Goal: Information Seeking & Learning: Check status

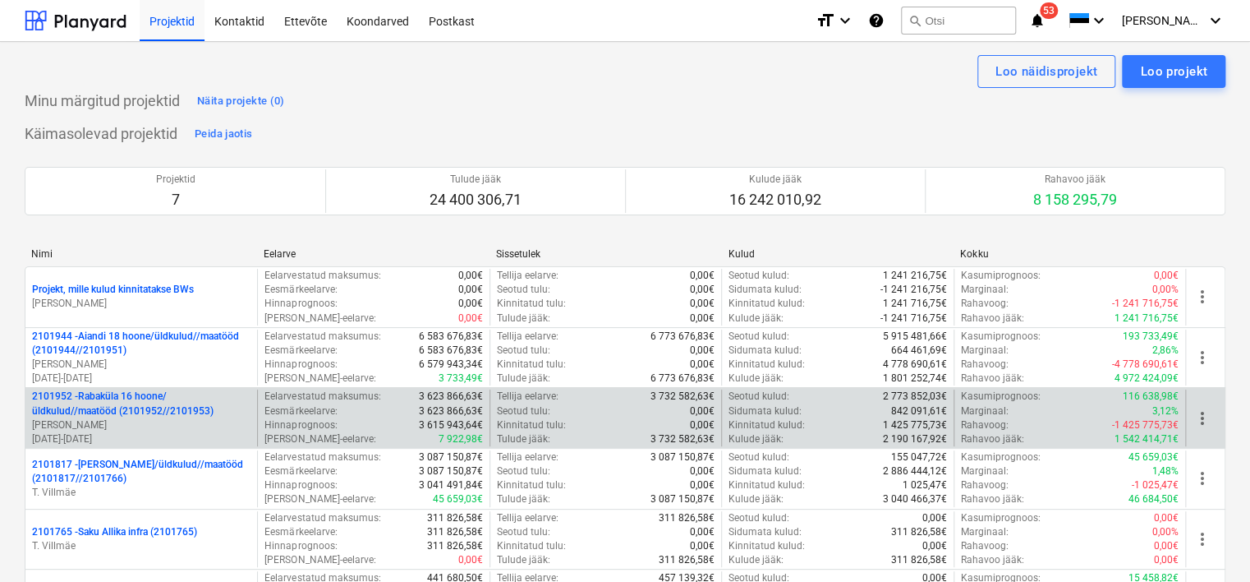
click at [158, 414] on p "2101952 - [GEOGRAPHIC_DATA] 16 hoone/üldkulud//maatööd (2101952//2101953)" at bounding box center [141, 403] width 218 height 28
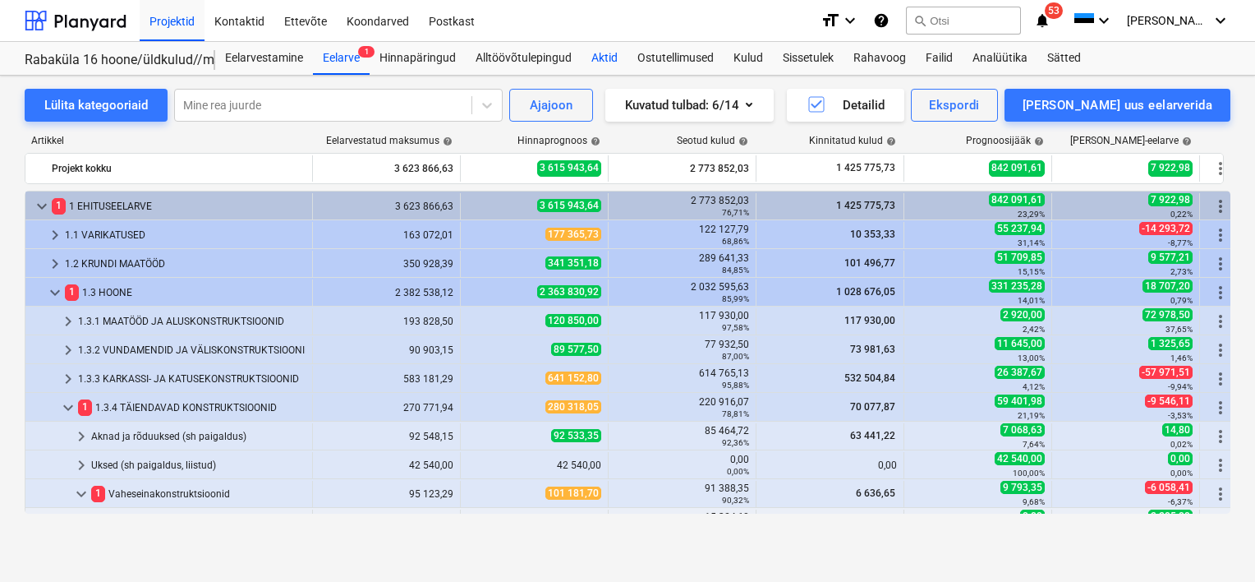
click at [605, 53] on div "Aktid" at bounding box center [605, 58] width 46 height 33
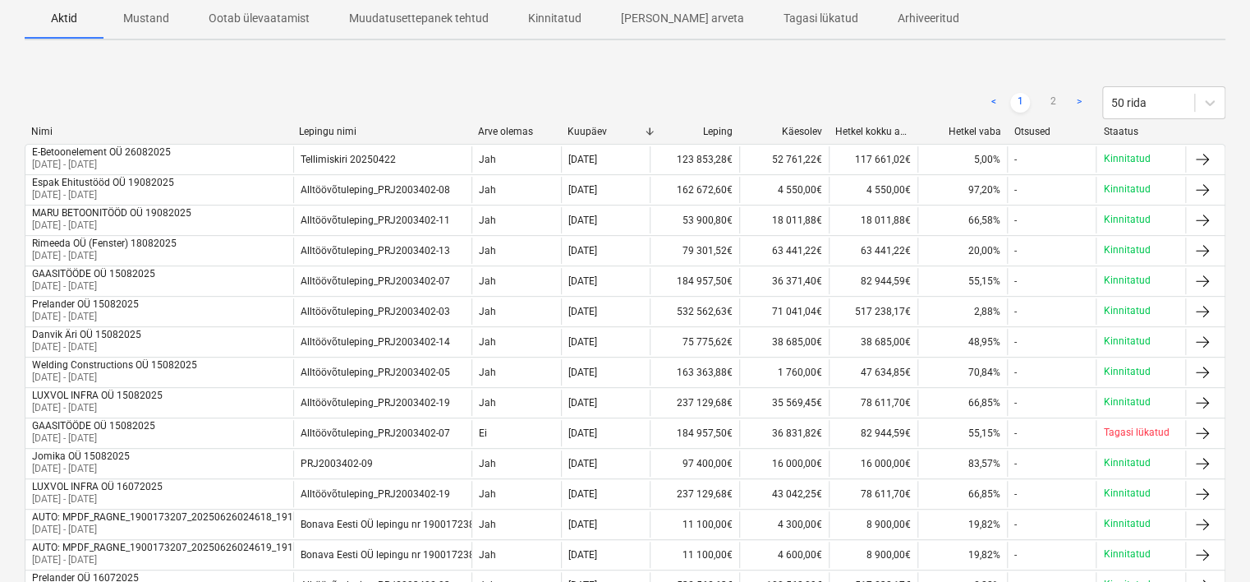
scroll to position [246, 0]
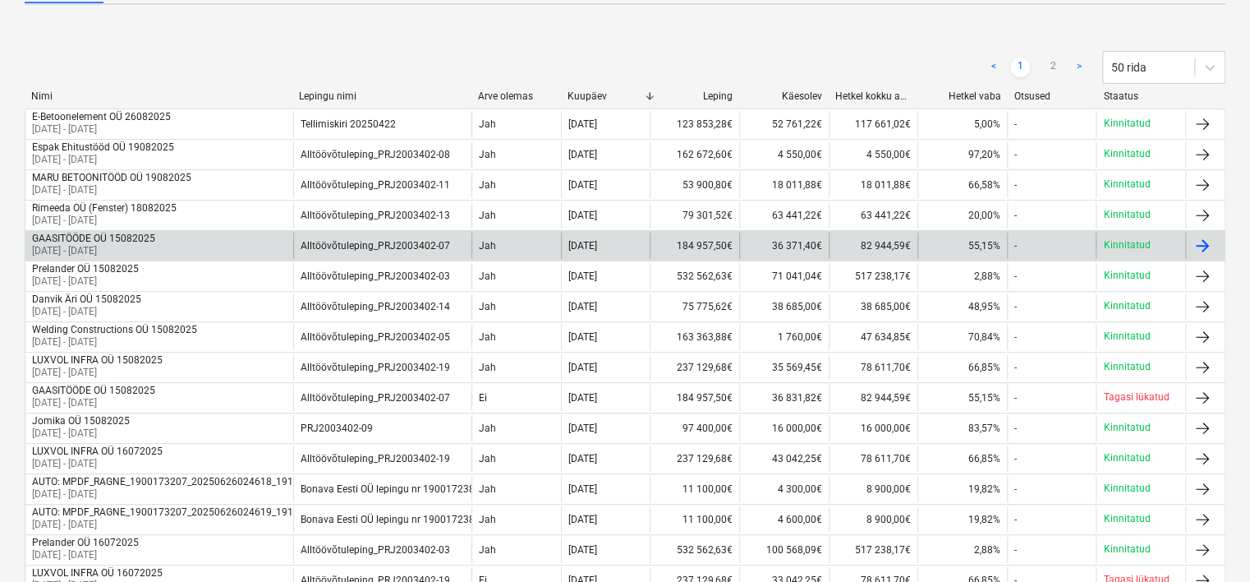
click at [246, 244] on div "GAASITÖÖDE OÜ 15082025 [DATE] - [DATE]" at bounding box center [159, 245] width 268 height 26
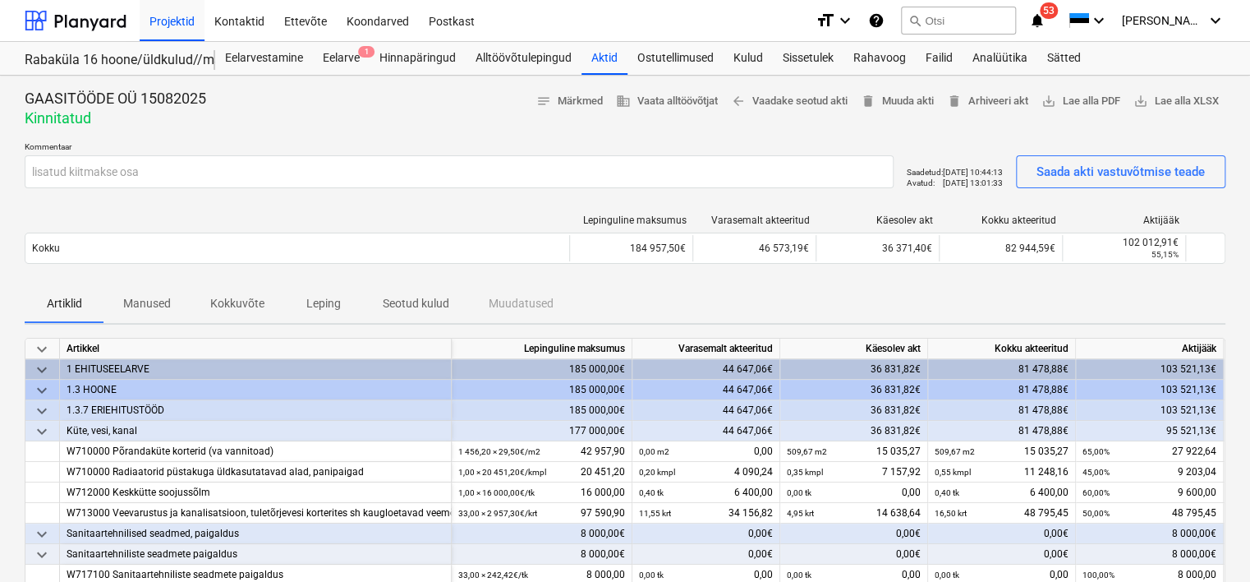
click at [220, 301] on p "Kokkuvõte" at bounding box center [237, 303] width 54 height 17
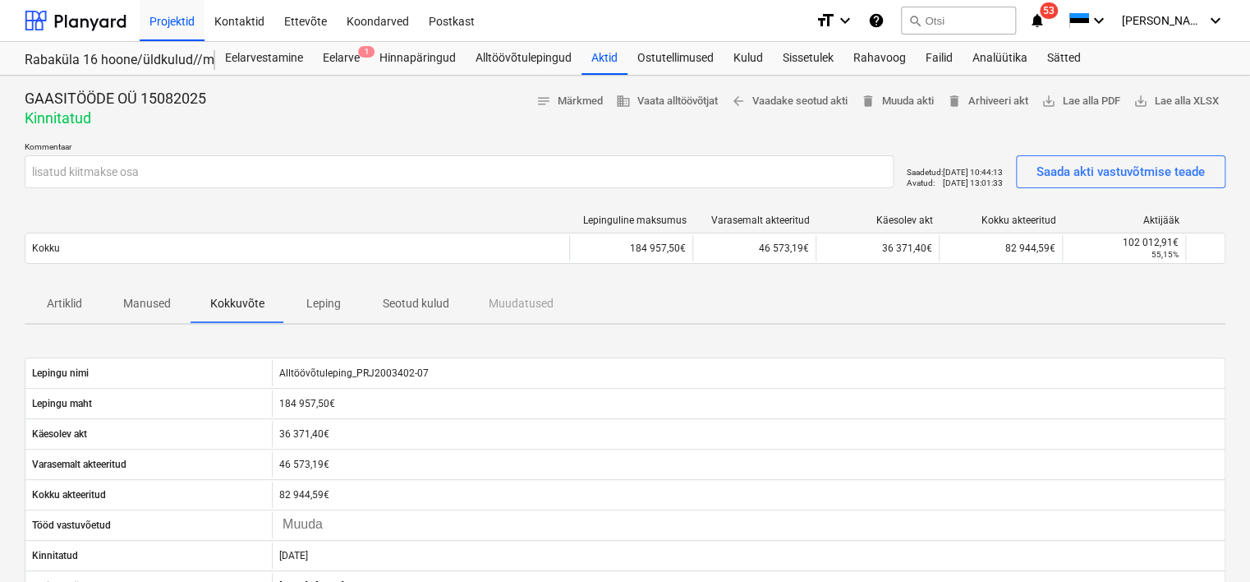
click at [151, 301] on p "Manused" at bounding box center [147, 303] width 48 height 17
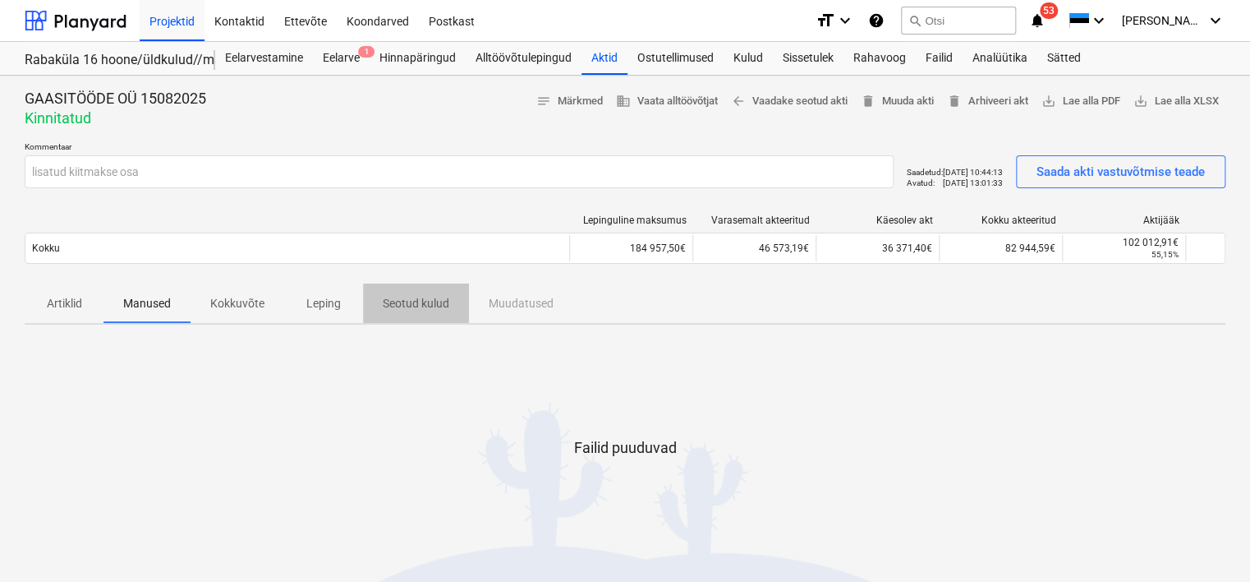
click at [411, 303] on p "Seotud kulud" at bounding box center [416, 303] width 67 height 17
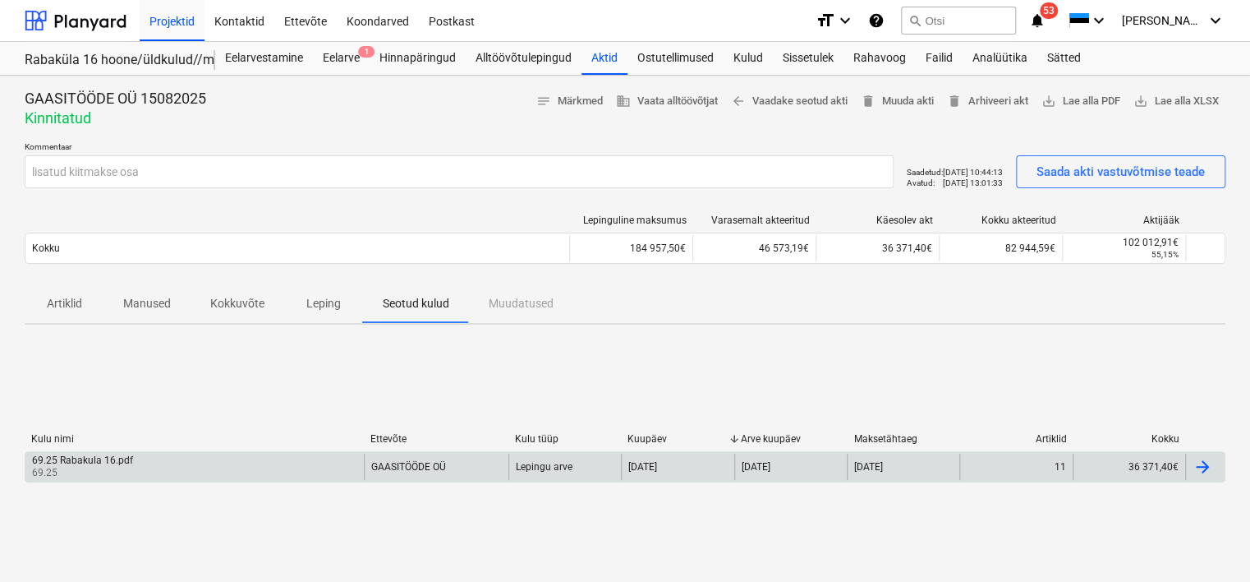
click at [162, 462] on div "69.25 Rabakula 16.pdf 69.25" at bounding box center [194, 466] width 338 height 26
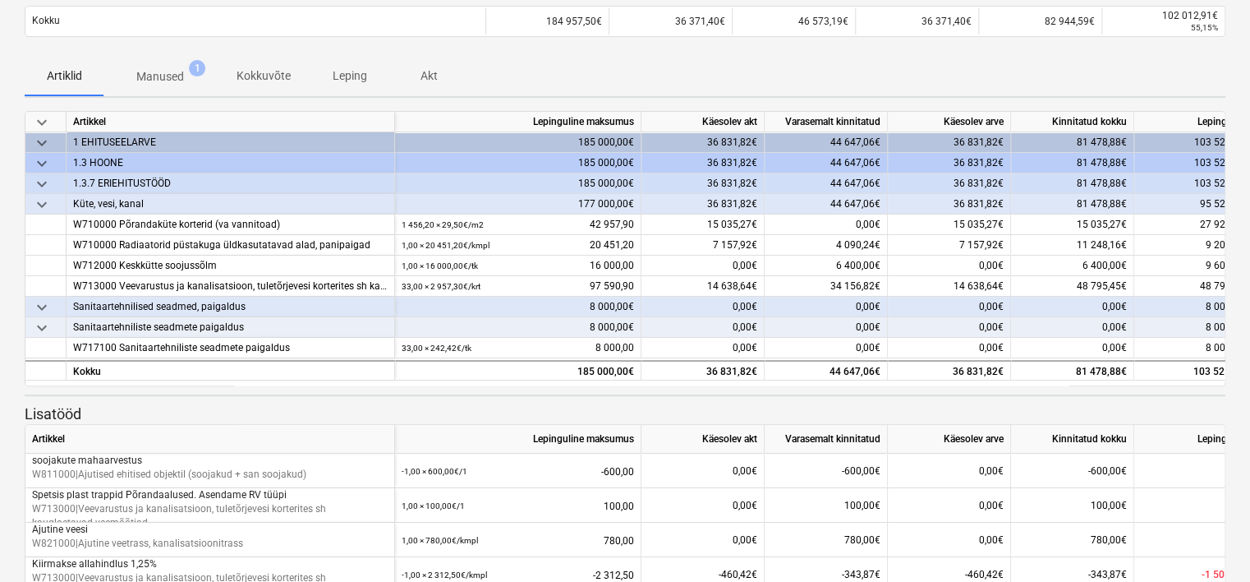
scroll to position [118, 0]
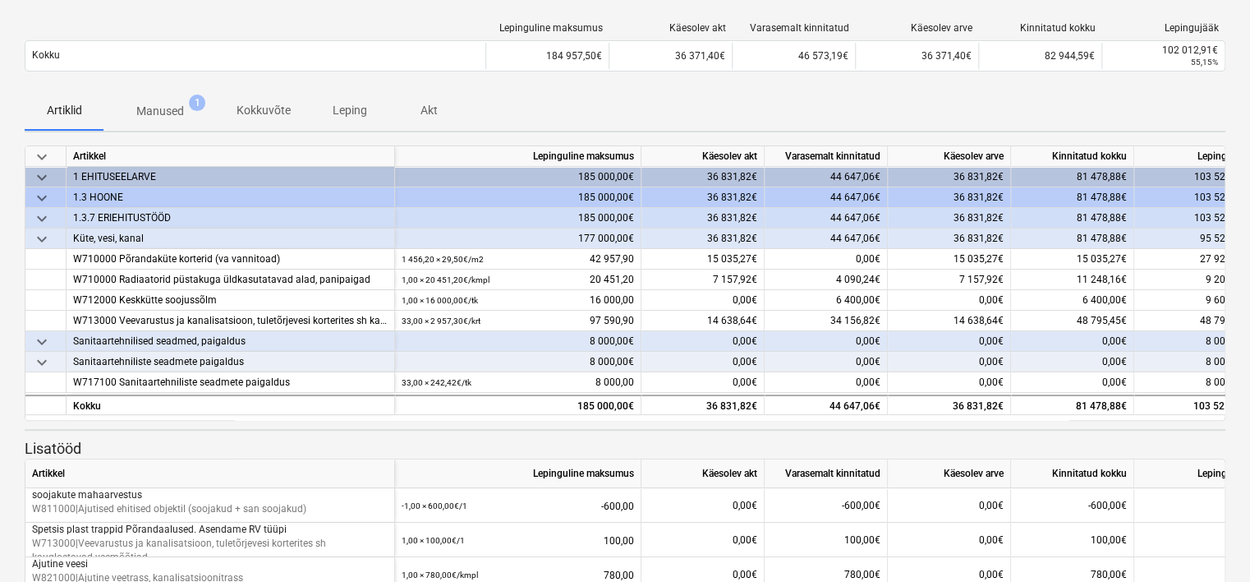
click at [161, 108] on p "Manused" at bounding box center [160, 111] width 48 height 17
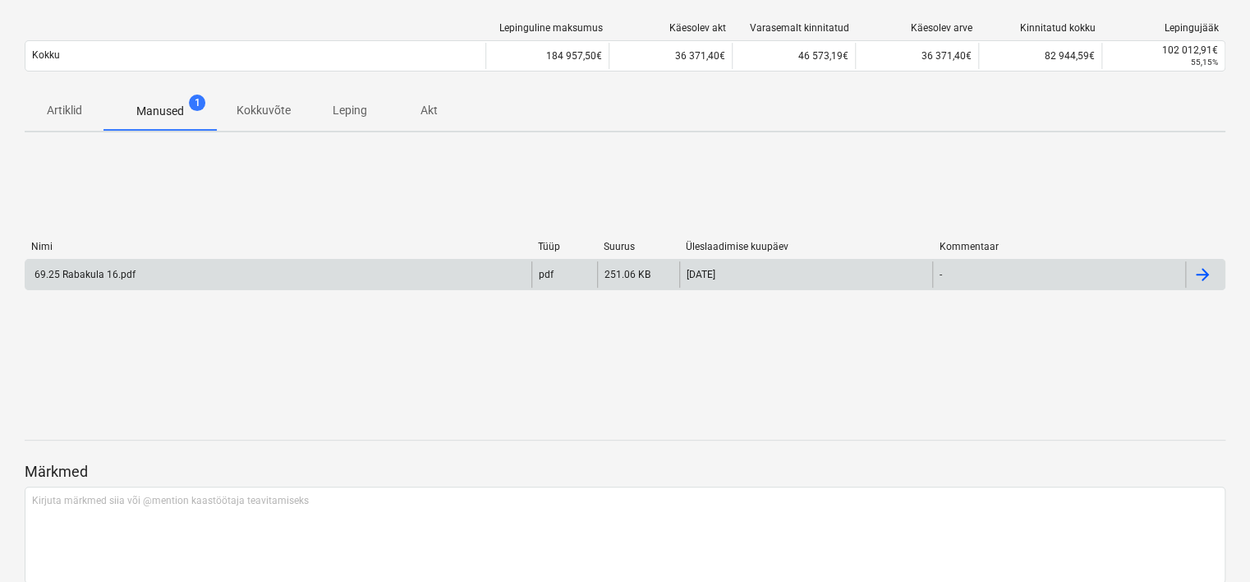
click at [181, 276] on div "69.25 Rabakula 16.pdf" at bounding box center [278, 274] width 506 height 26
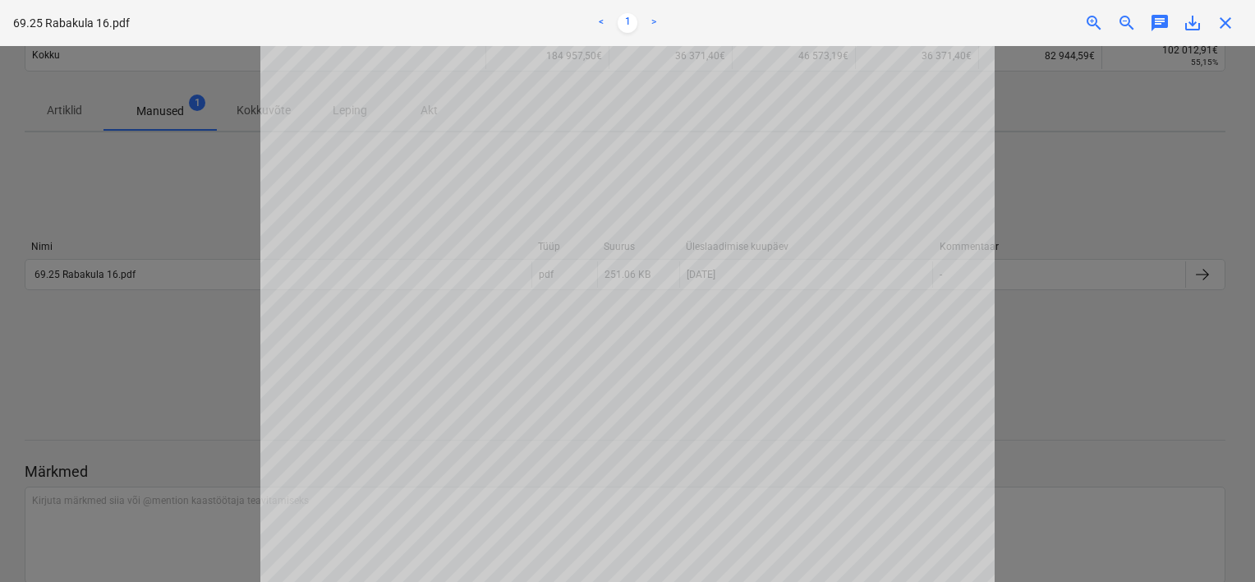
click at [156, 21] on div "69.25 Rabakula 16.pdf" at bounding box center [218, 23] width 410 height 17
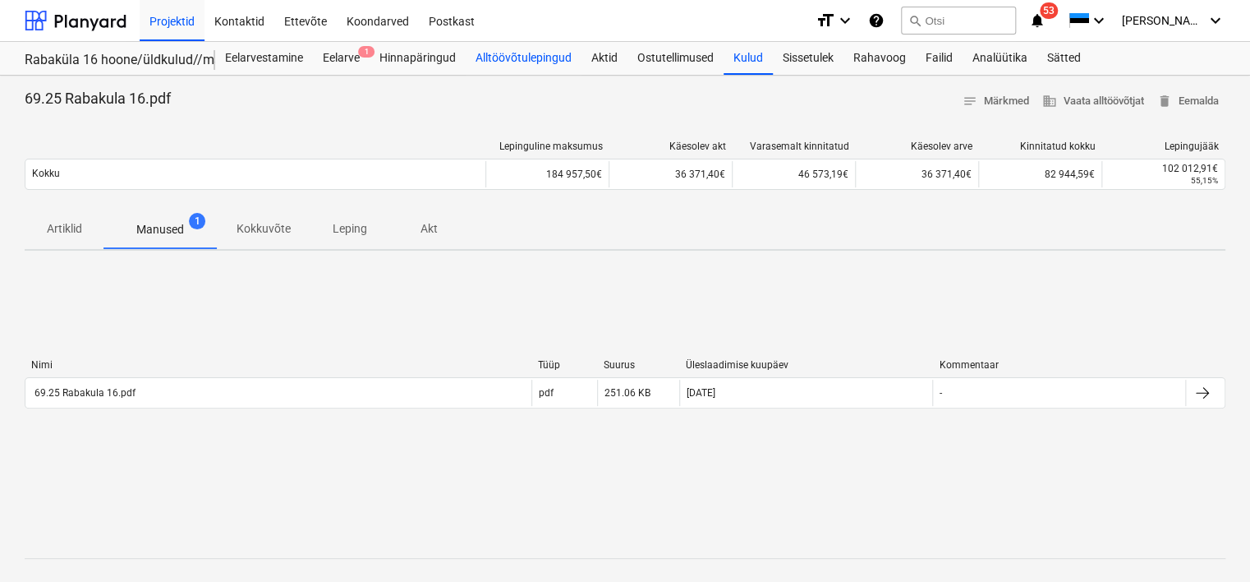
click at [492, 60] on div "Alltöövõtulepingud" at bounding box center [524, 58] width 116 height 33
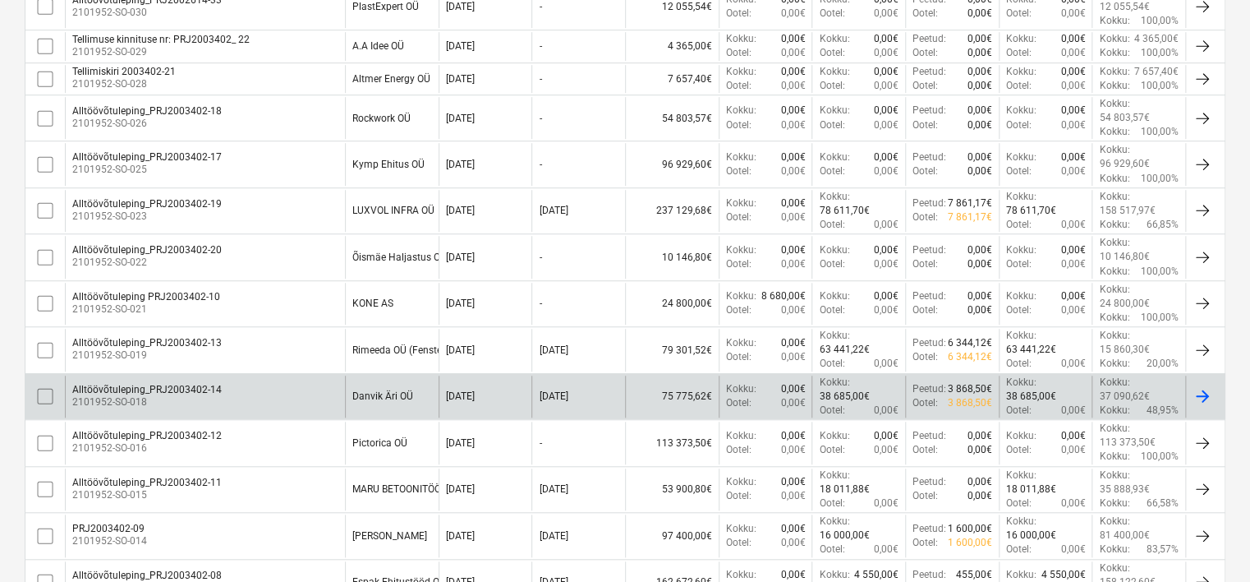
scroll to position [575, 0]
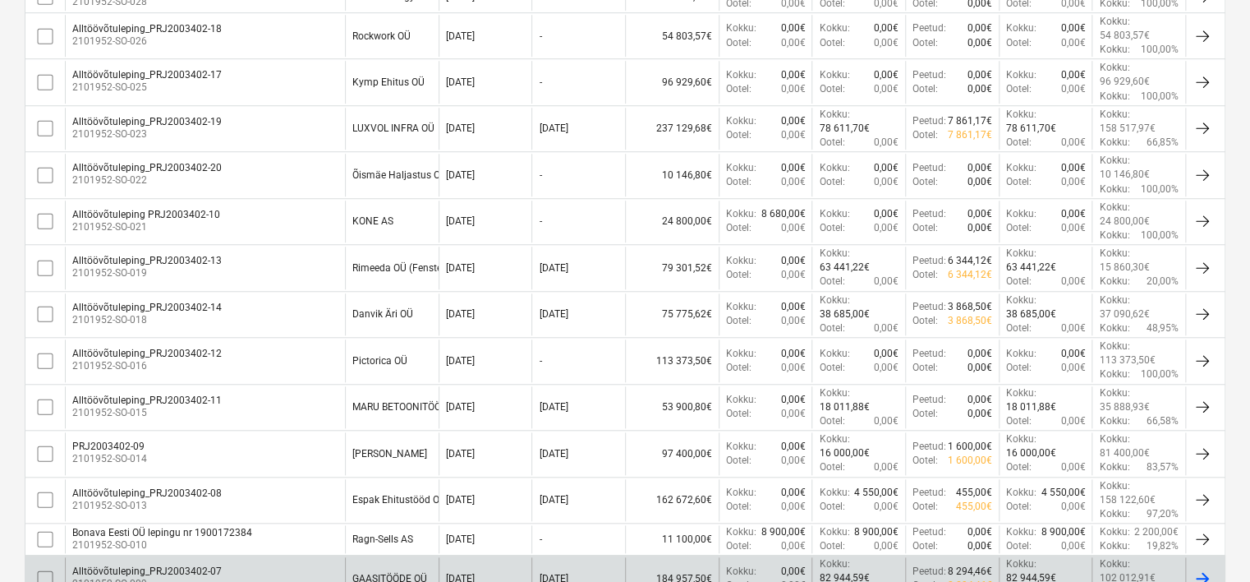
click at [211, 565] on div "Alltöövõtuleping_PRJ2003402-07" at bounding box center [146, 570] width 149 height 11
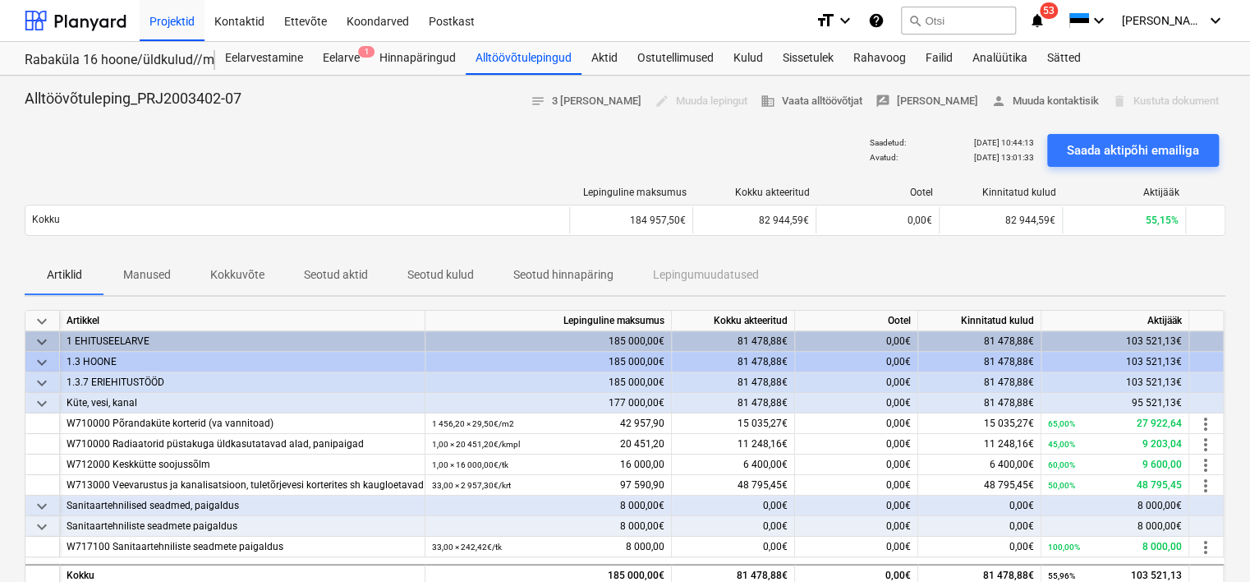
click at [246, 283] on p "Kokkuvõte" at bounding box center [237, 274] width 54 height 17
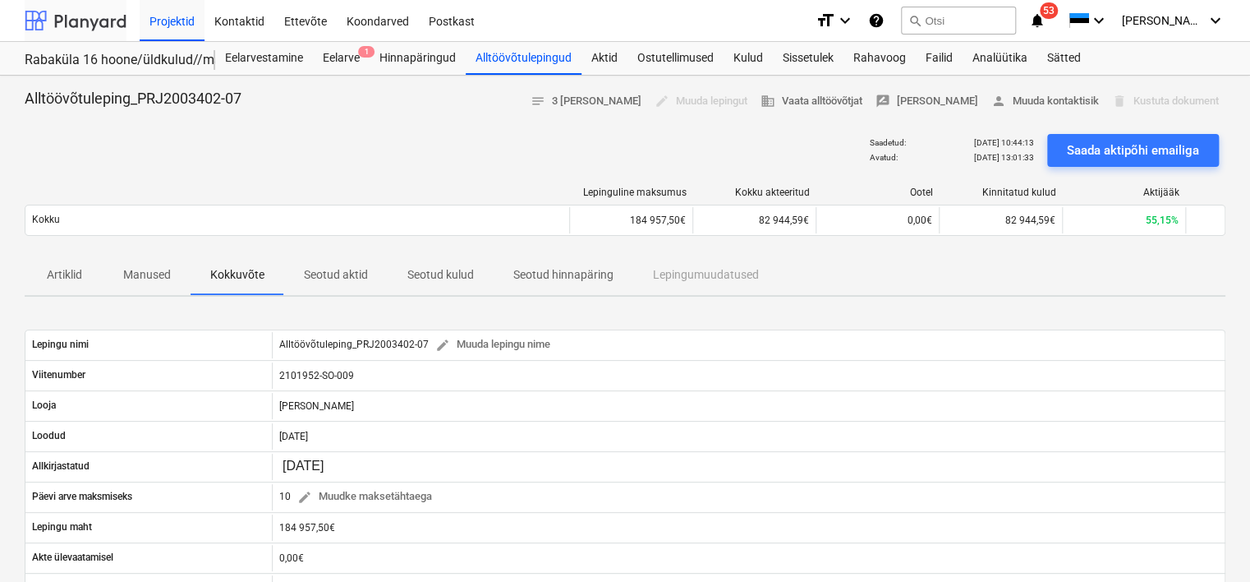
click at [86, 23] on div at bounding box center [76, 20] width 102 height 41
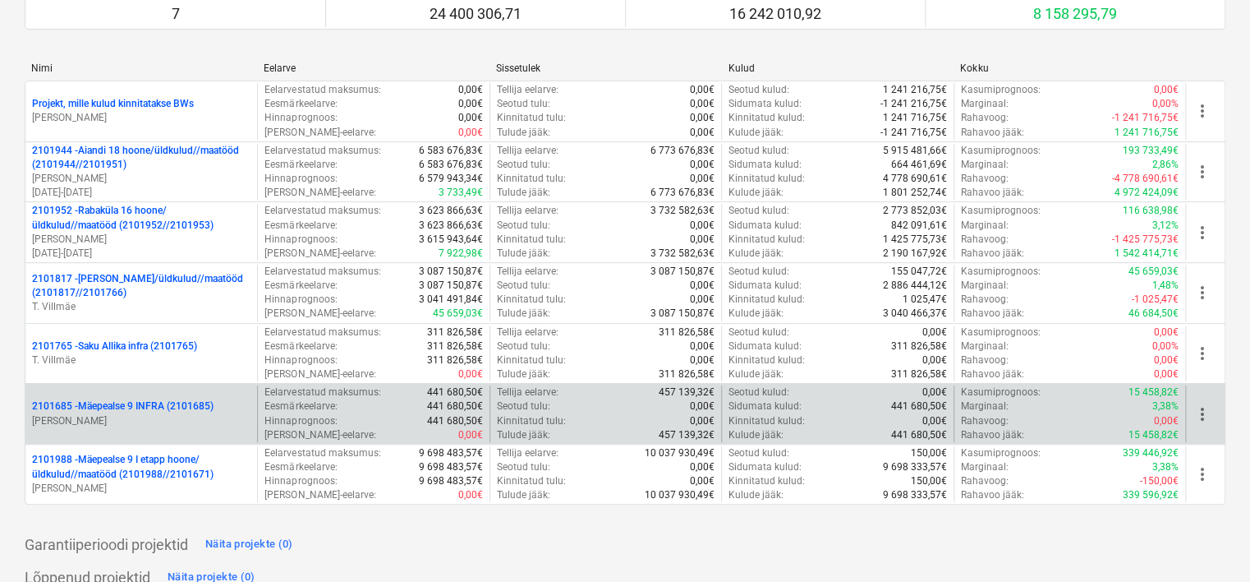
scroll to position [82, 0]
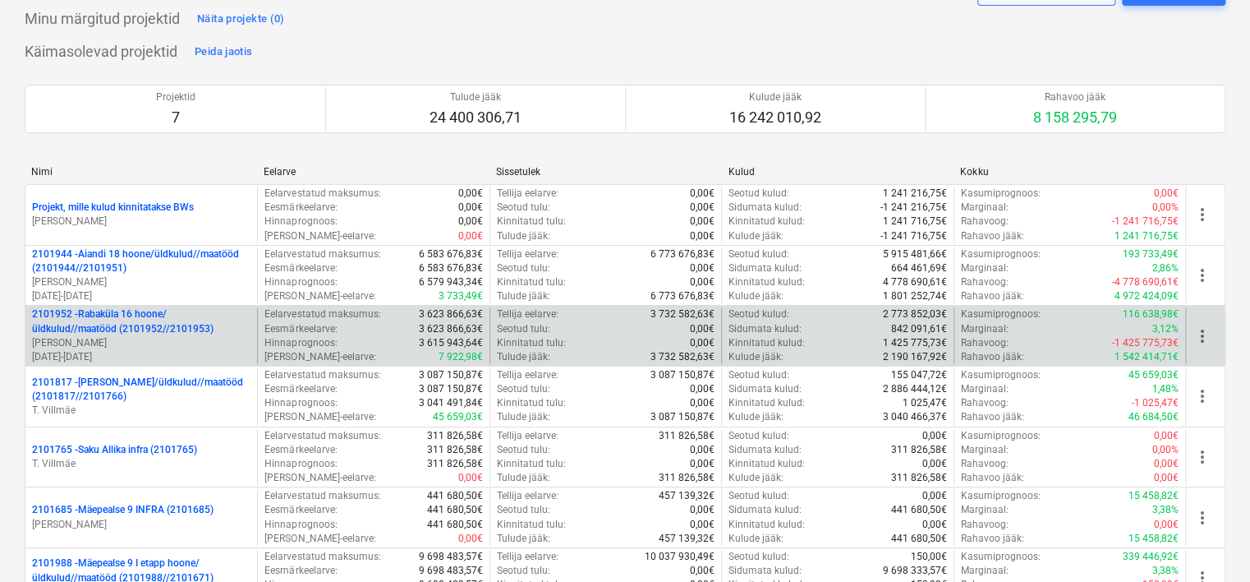
click at [194, 342] on p "[PERSON_NAME]" at bounding box center [141, 343] width 218 height 14
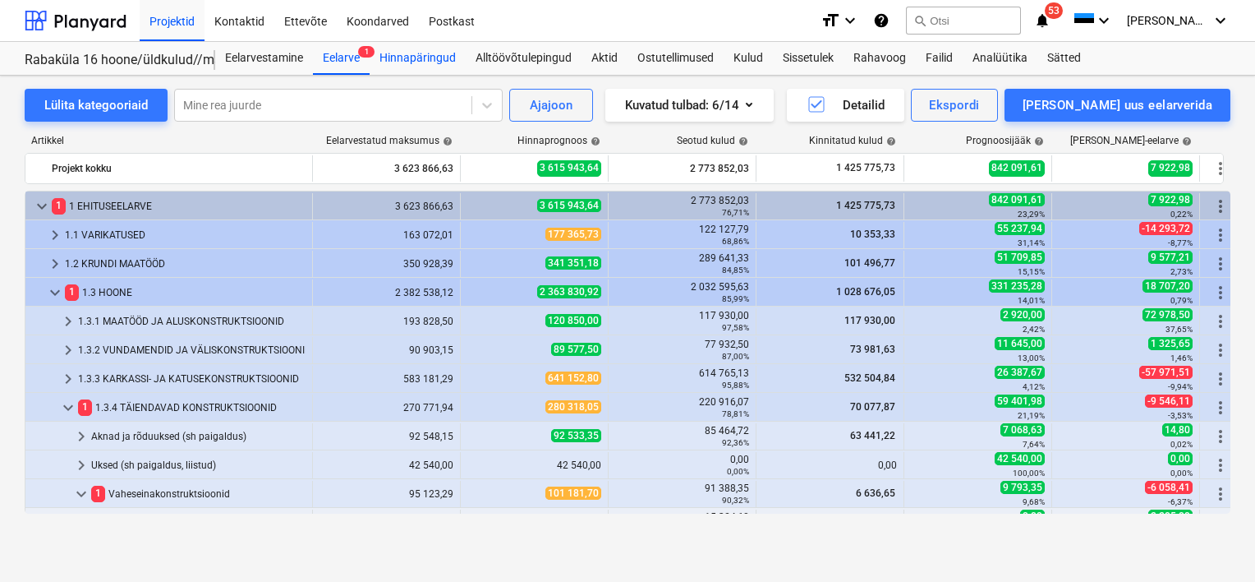
click at [421, 57] on div "Hinnapäringud" at bounding box center [418, 58] width 96 height 33
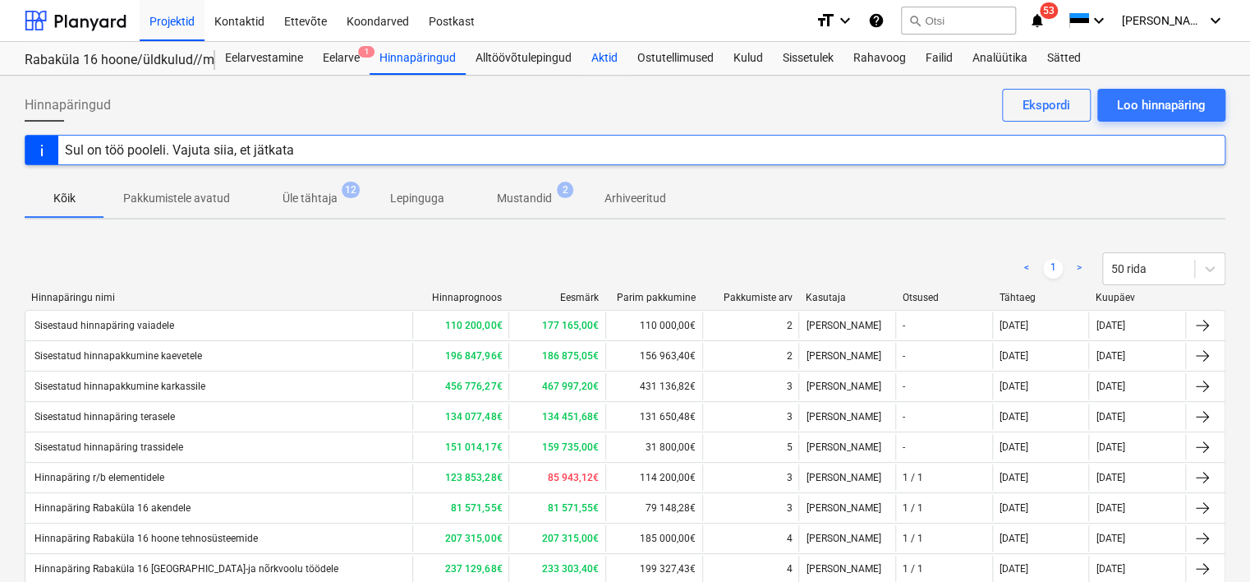
click at [605, 61] on div "Aktid" at bounding box center [605, 58] width 46 height 33
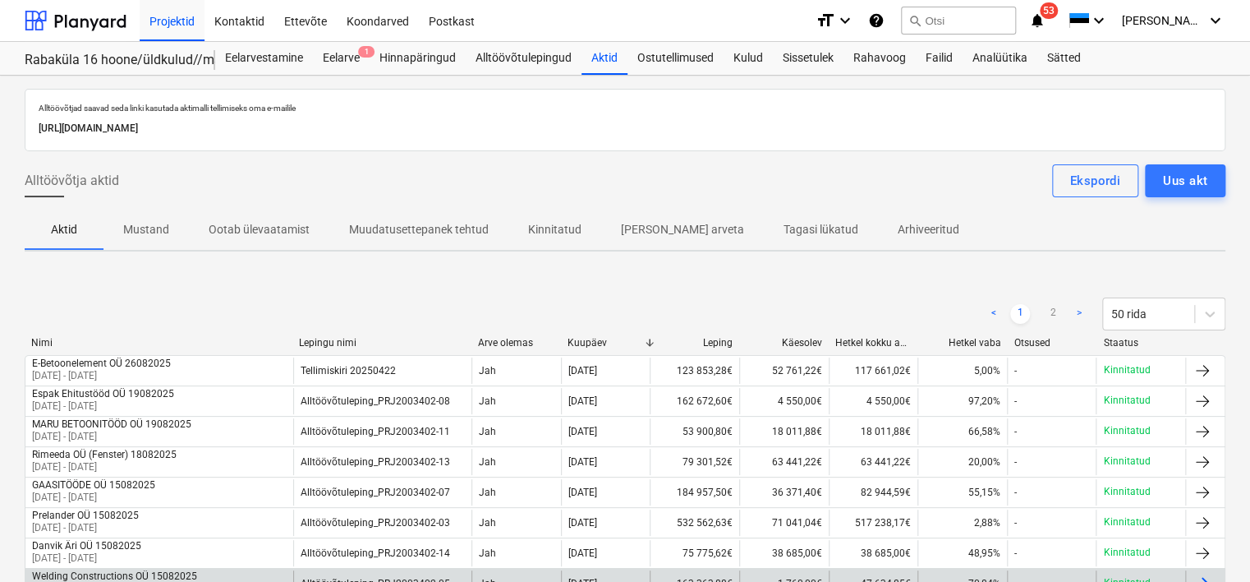
scroll to position [164, 0]
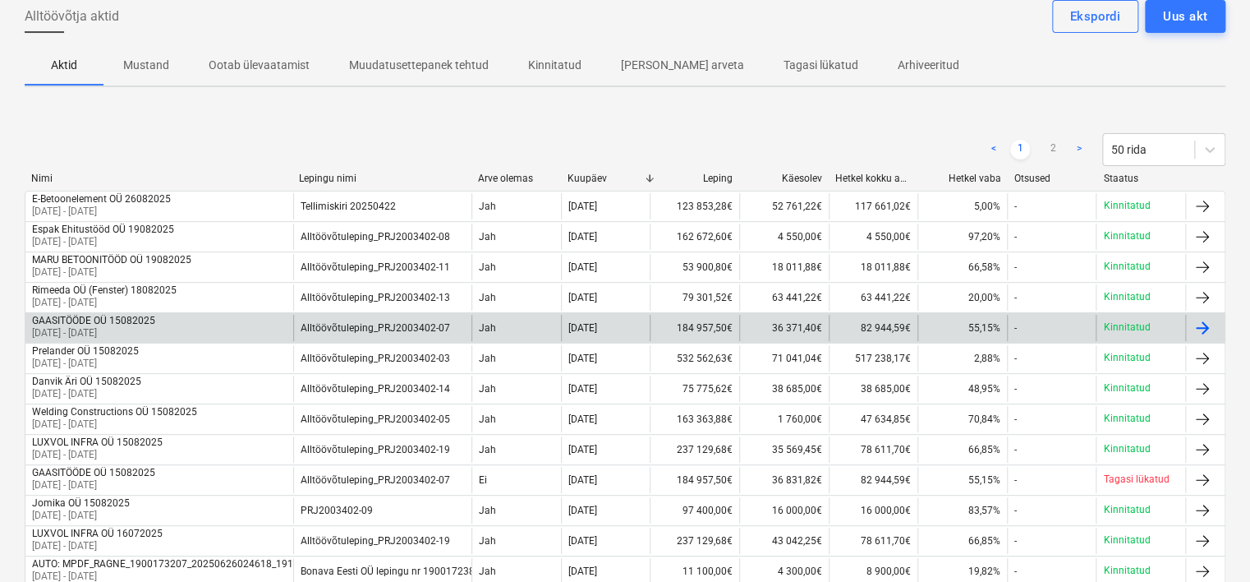
click at [554, 329] on div "Jah" at bounding box center [516, 328] width 90 height 26
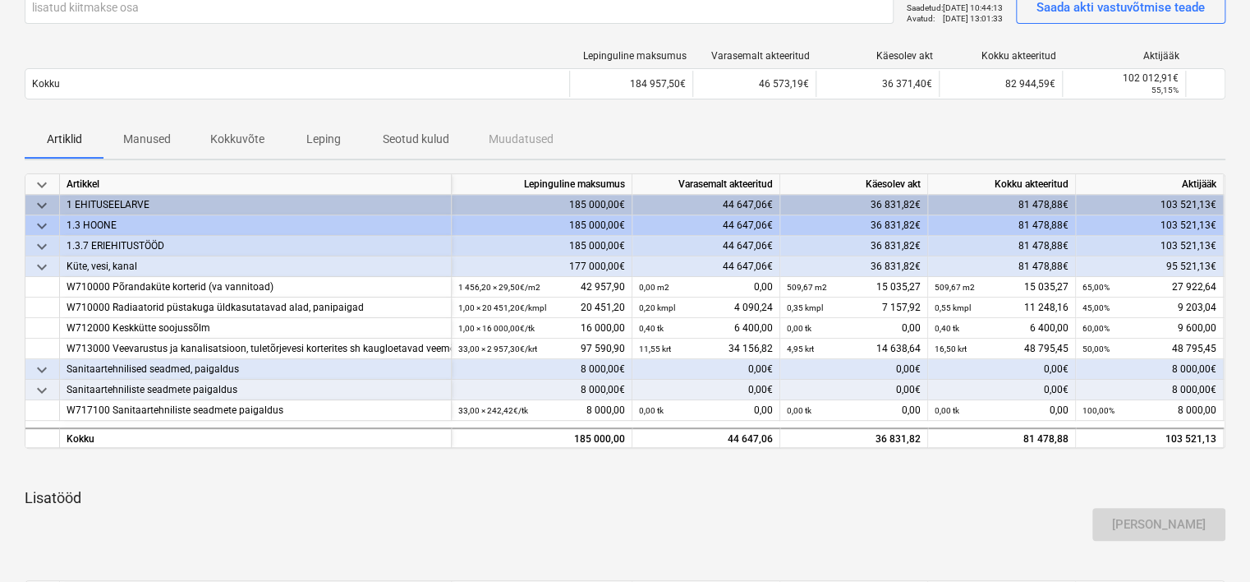
click at [237, 136] on p "Kokkuvõte" at bounding box center [237, 139] width 54 height 17
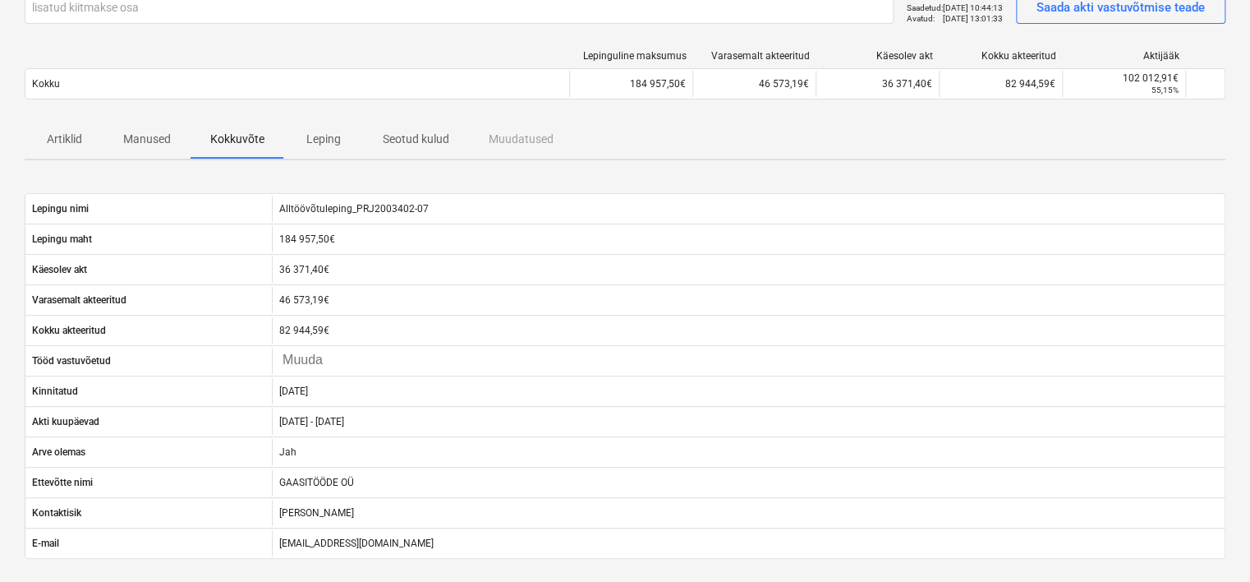
click at [403, 141] on p "Seotud kulud" at bounding box center [416, 139] width 67 height 17
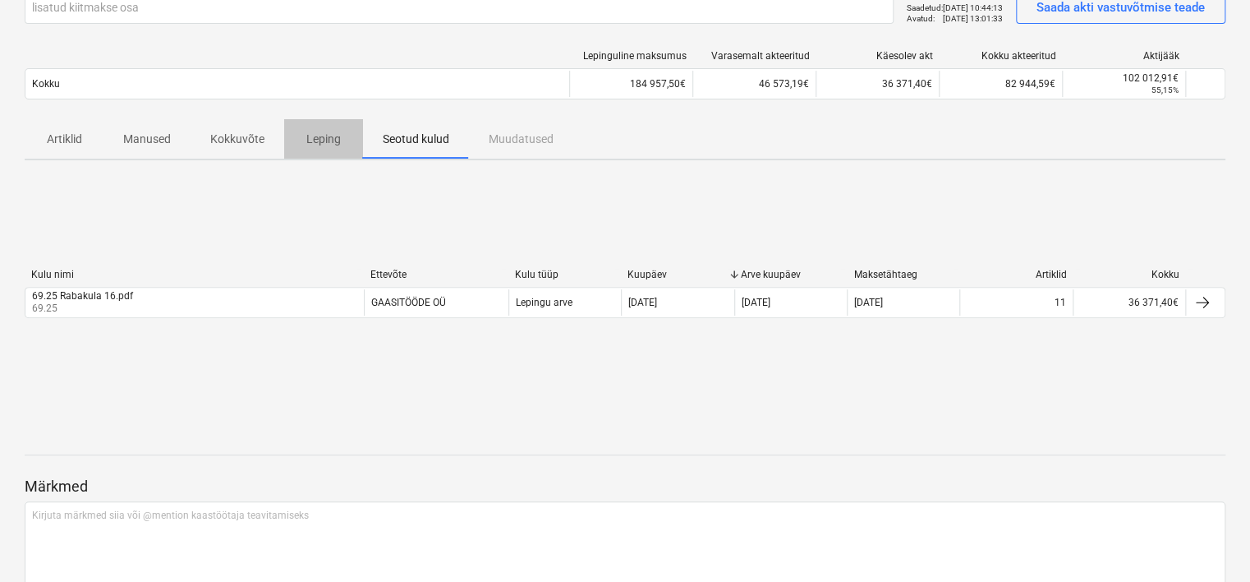
click at [310, 136] on p "Leping" at bounding box center [323, 139] width 39 height 17
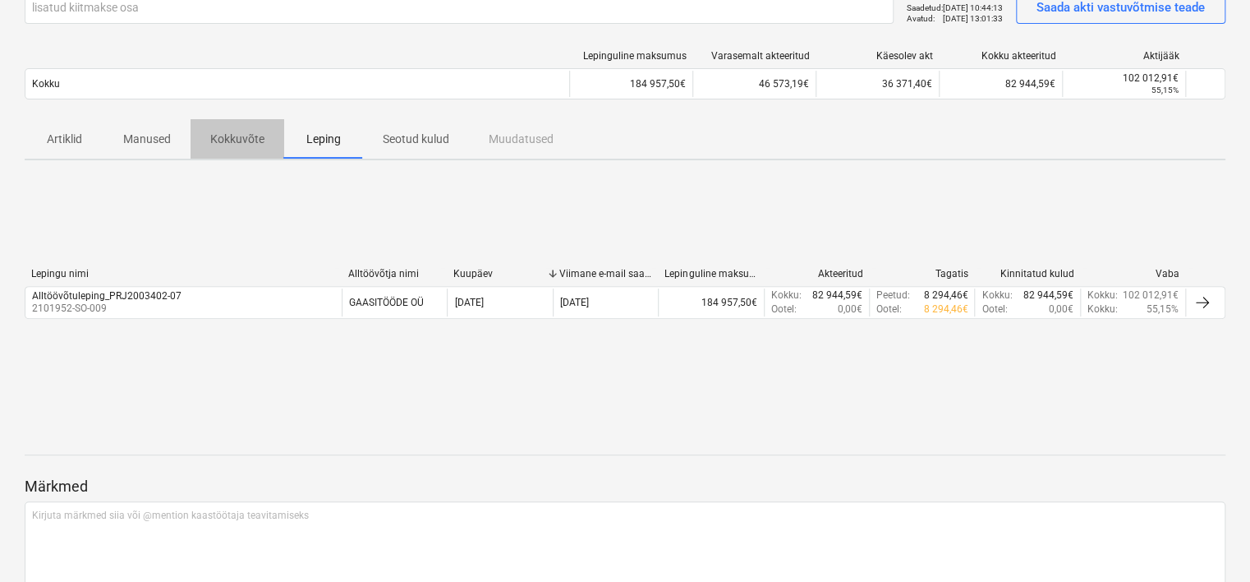
click at [246, 143] on p "Kokkuvõte" at bounding box center [237, 139] width 54 height 17
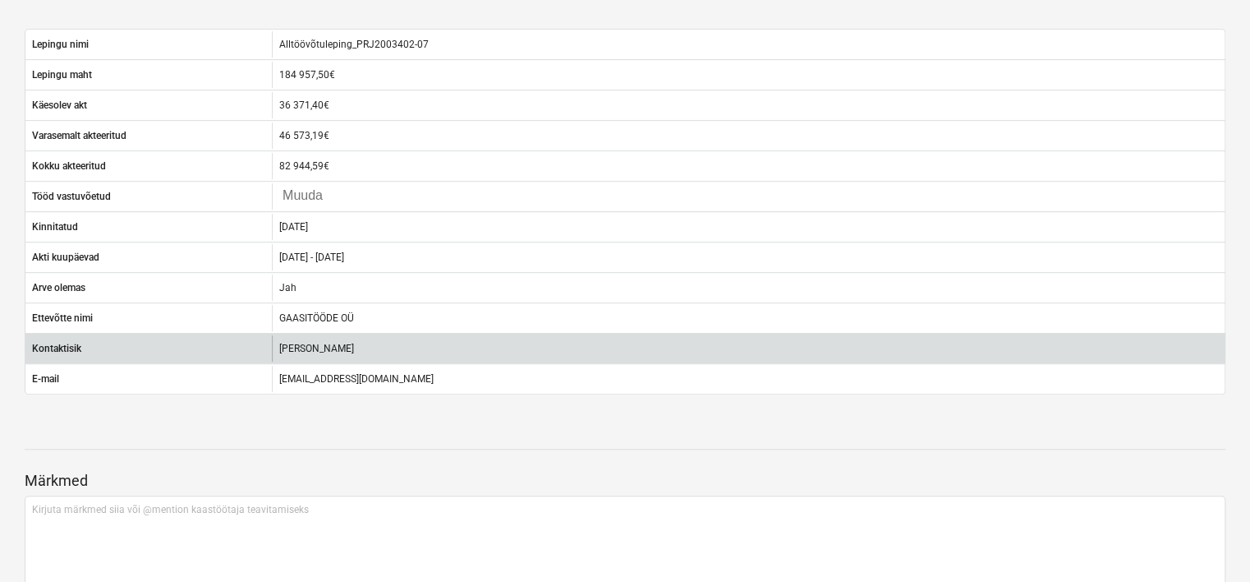
scroll to position [82, 0]
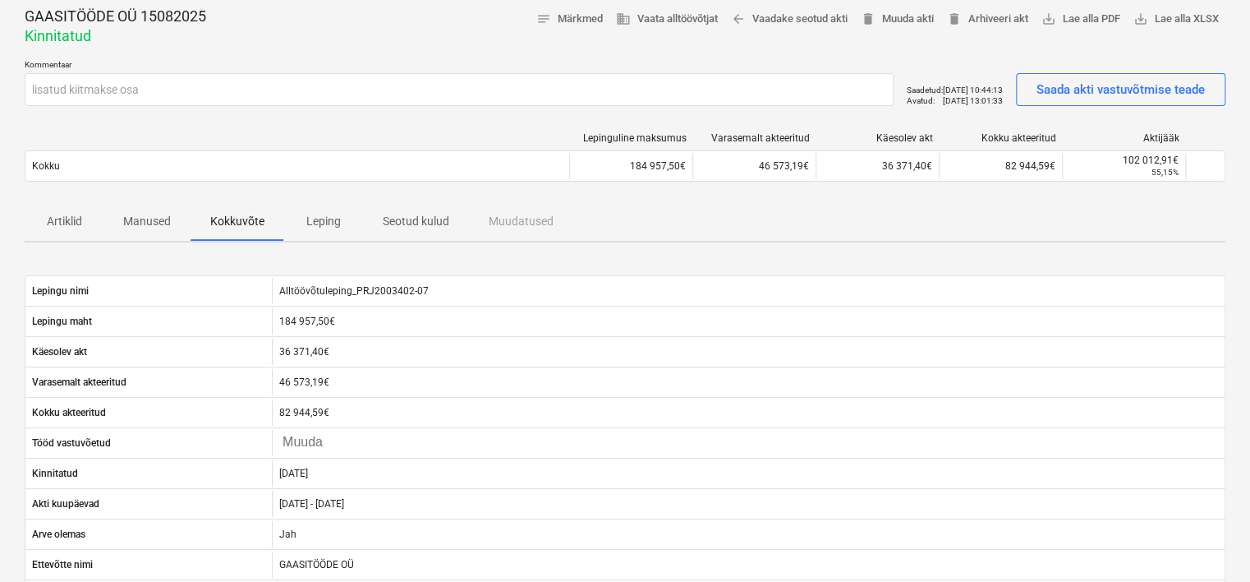
click at [139, 218] on p "Manused" at bounding box center [147, 221] width 48 height 17
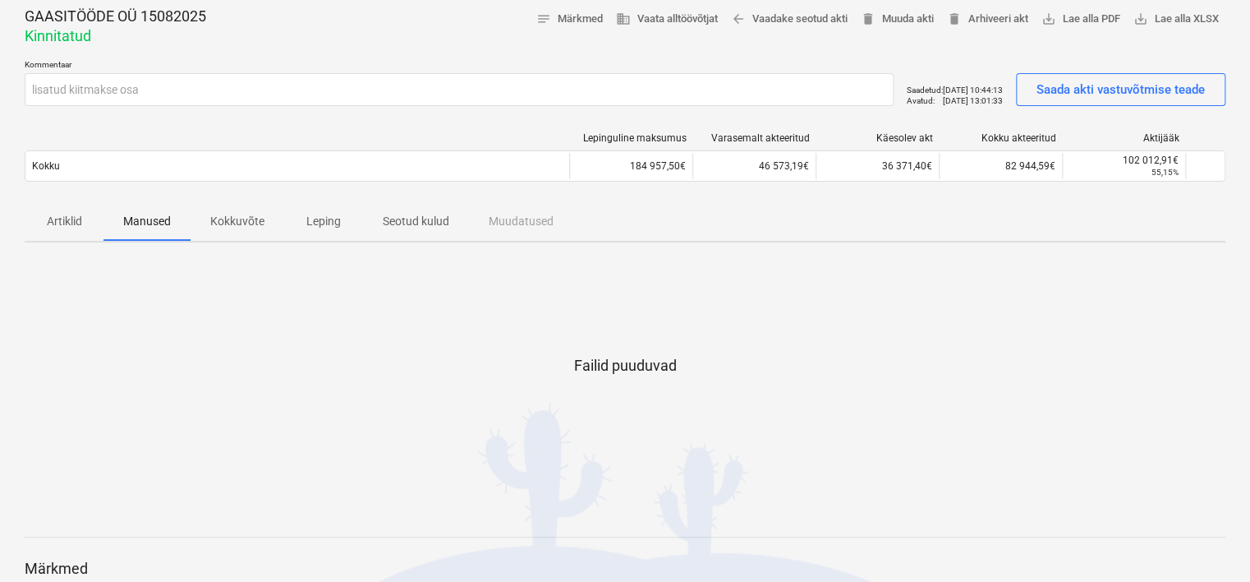
click at [79, 217] on p "Artiklid" at bounding box center [63, 221] width 39 height 17
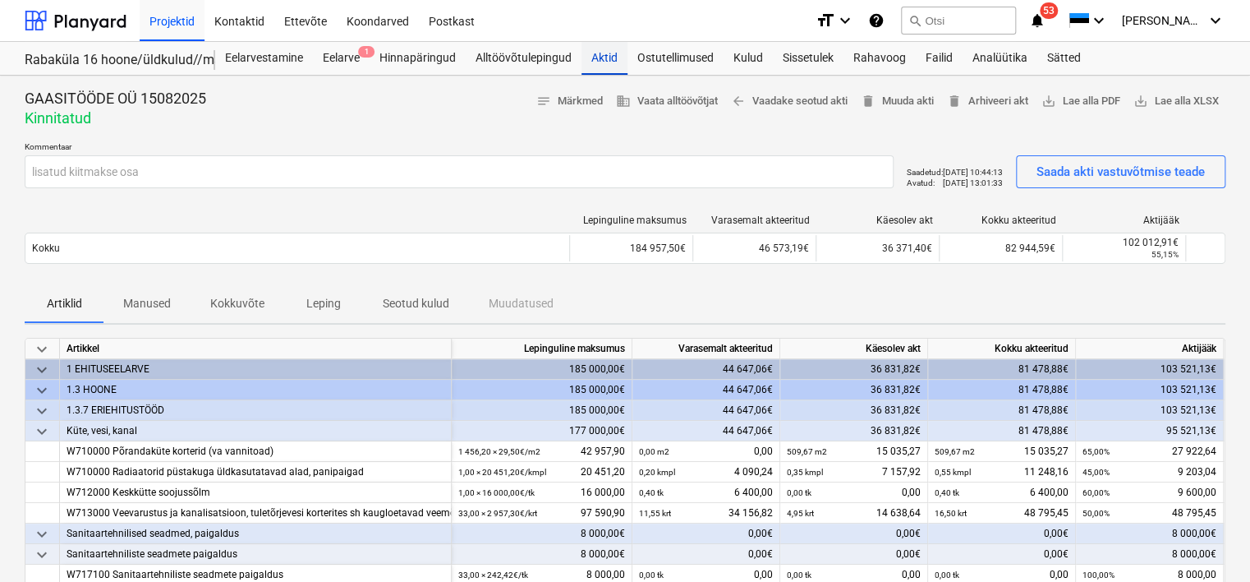
click at [605, 58] on div "Aktid" at bounding box center [605, 58] width 46 height 33
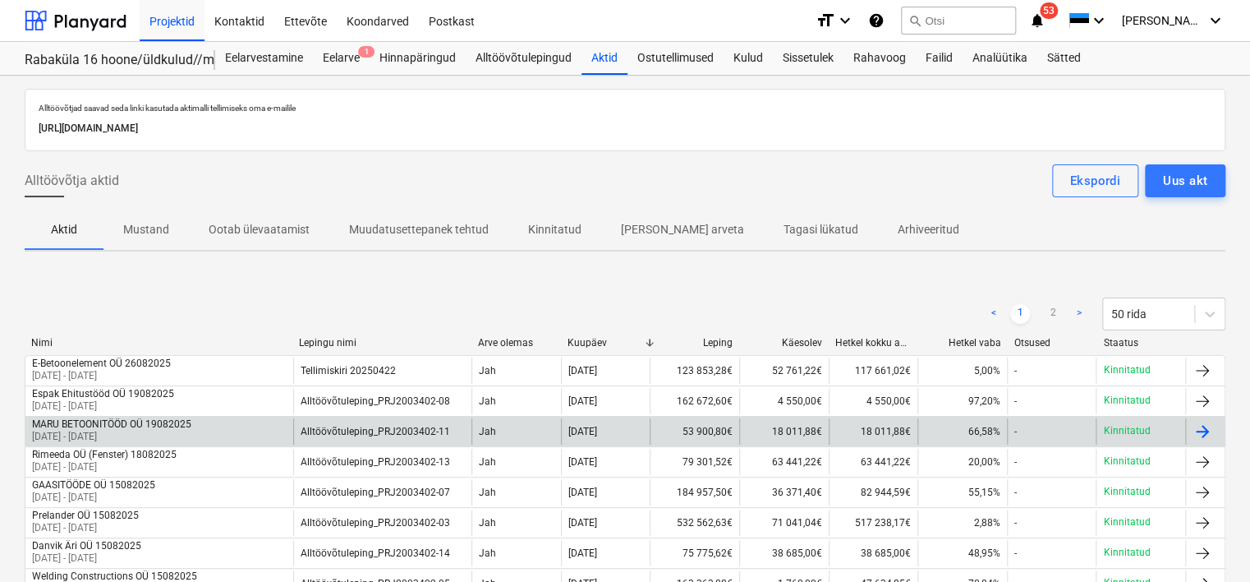
scroll to position [82, 0]
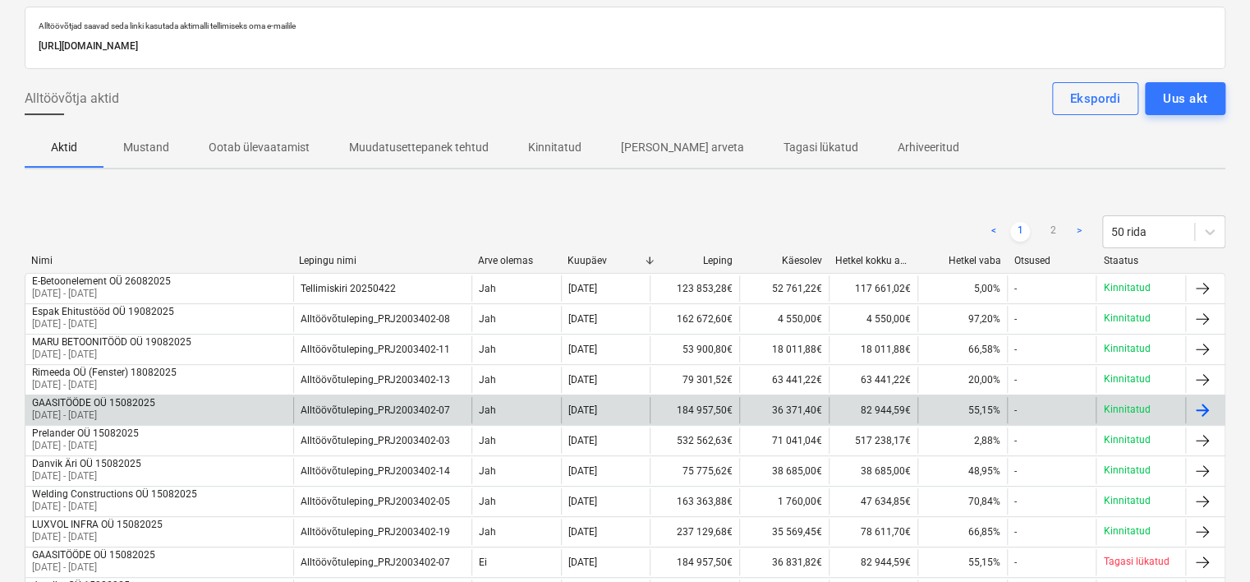
click at [220, 402] on div "GAASITÖÖDE OÜ 15082025 [DATE] - [DATE]" at bounding box center [159, 410] width 268 height 26
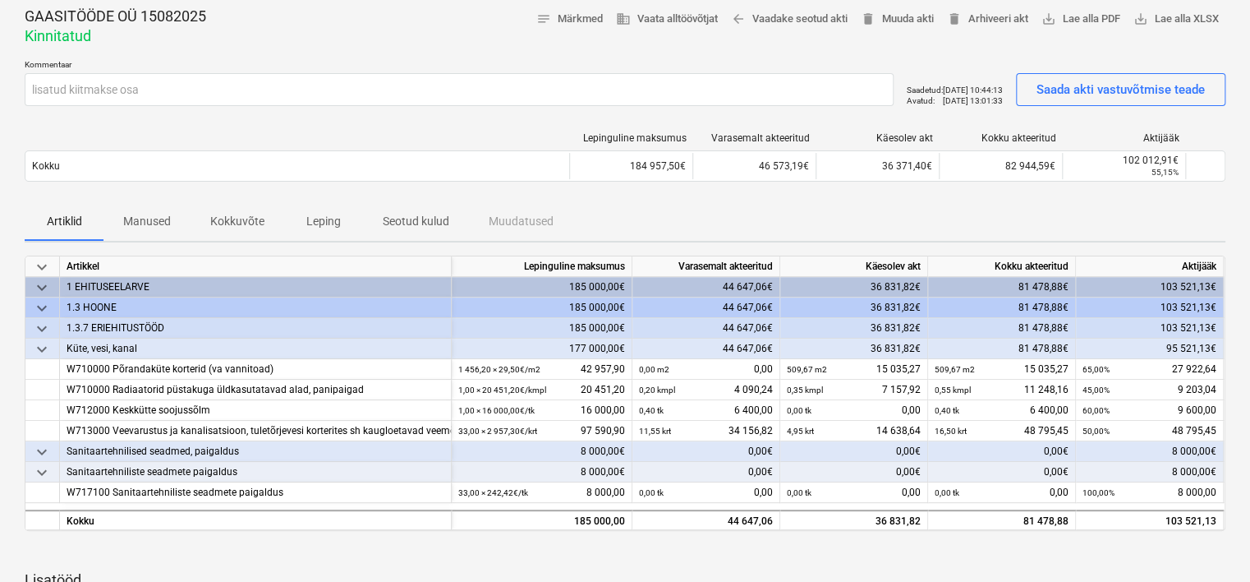
click at [130, 222] on p "Manused" at bounding box center [147, 221] width 48 height 17
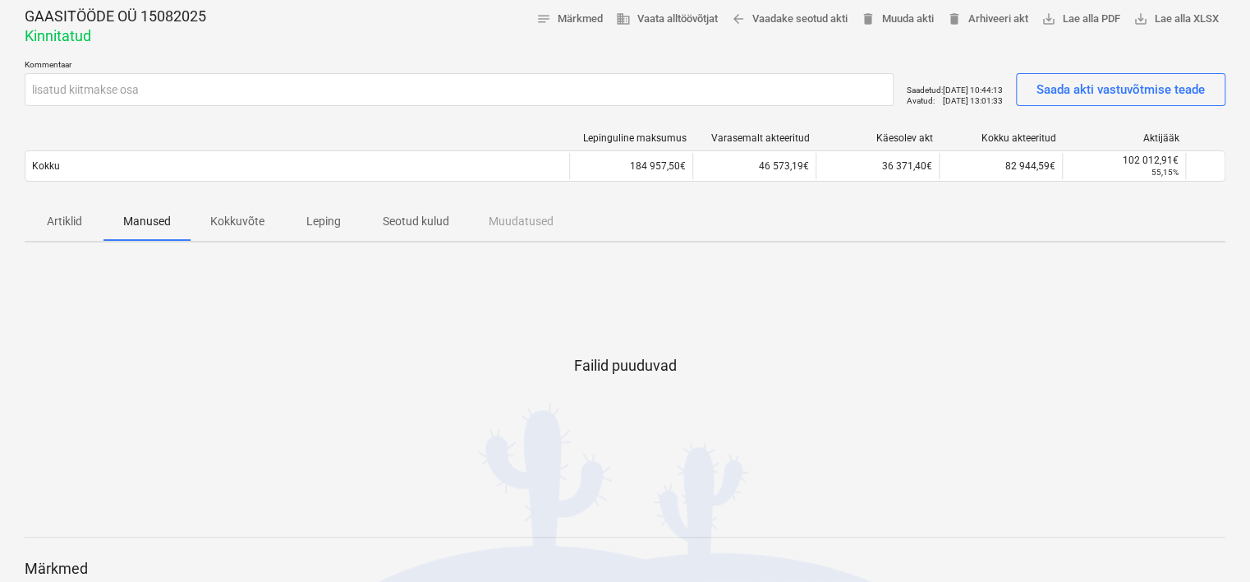
click at [223, 234] on button "Kokkuvõte" at bounding box center [238, 220] width 94 height 39
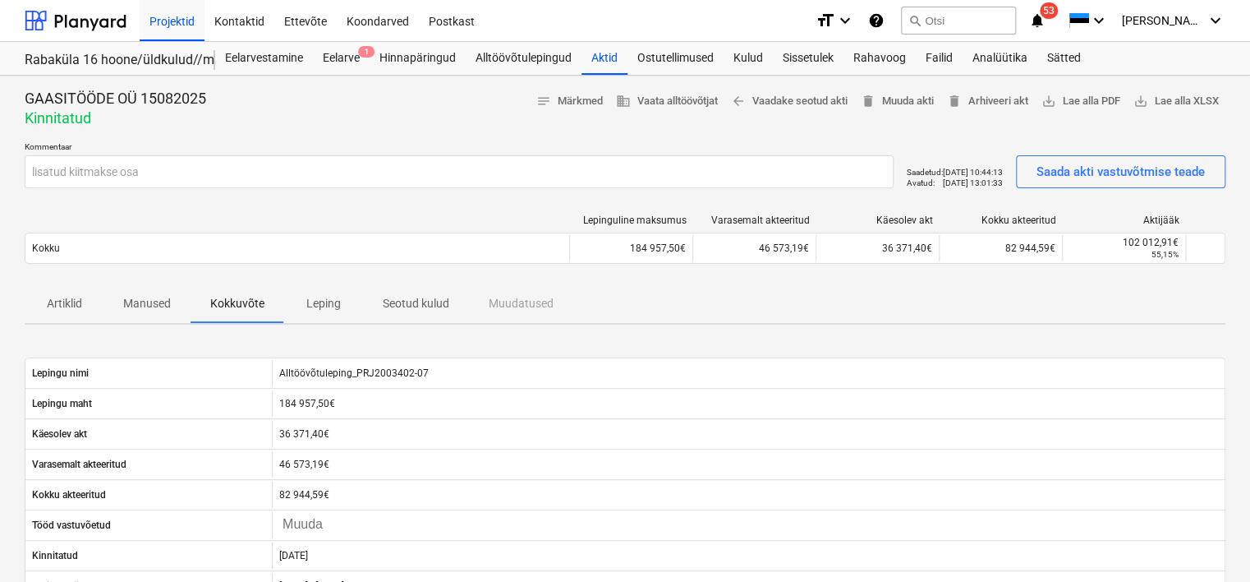
click at [319, 297] on p "Leping" at bounding box center [323, 303] width 39 height 17
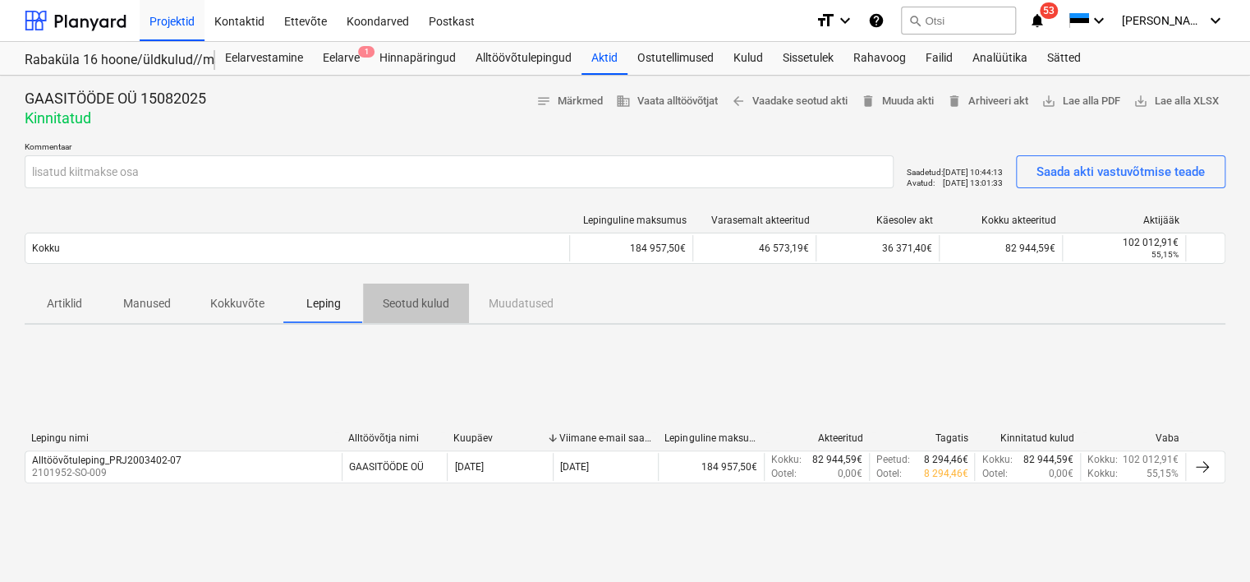
click at [439, 308] on p "Seotud kulud" at bounding box center [416, 303] width 67 height 17
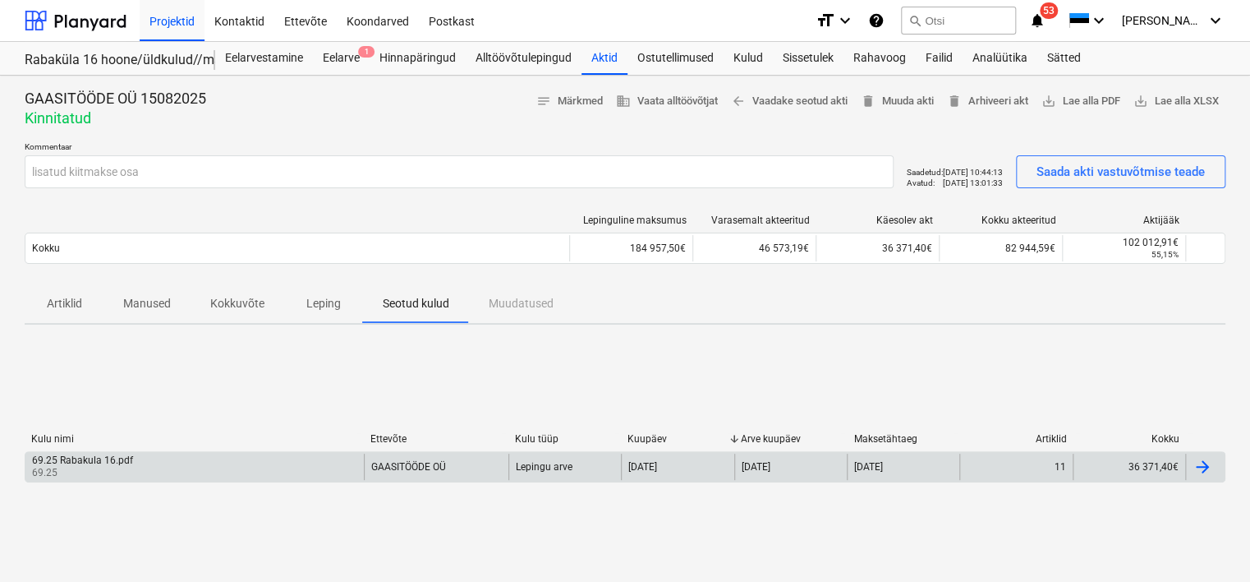
click at [251, 458] on div "69.25 Rabakula 16.pdf 69.25" at bounding box center [194, 466] width 338 height 26
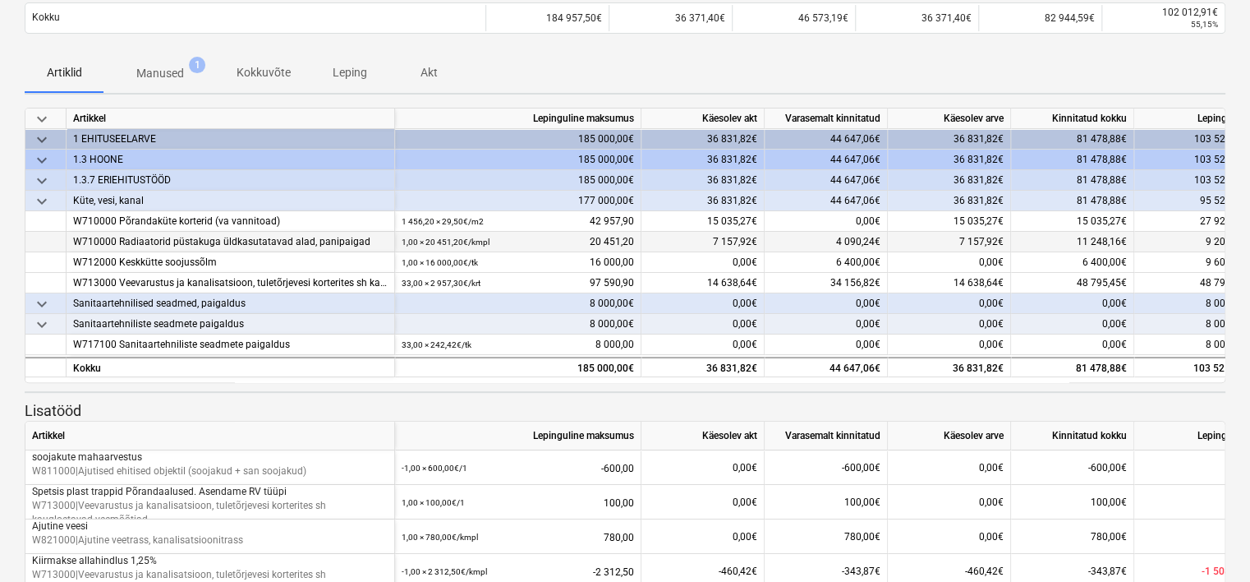
scroll to position [164, 0]
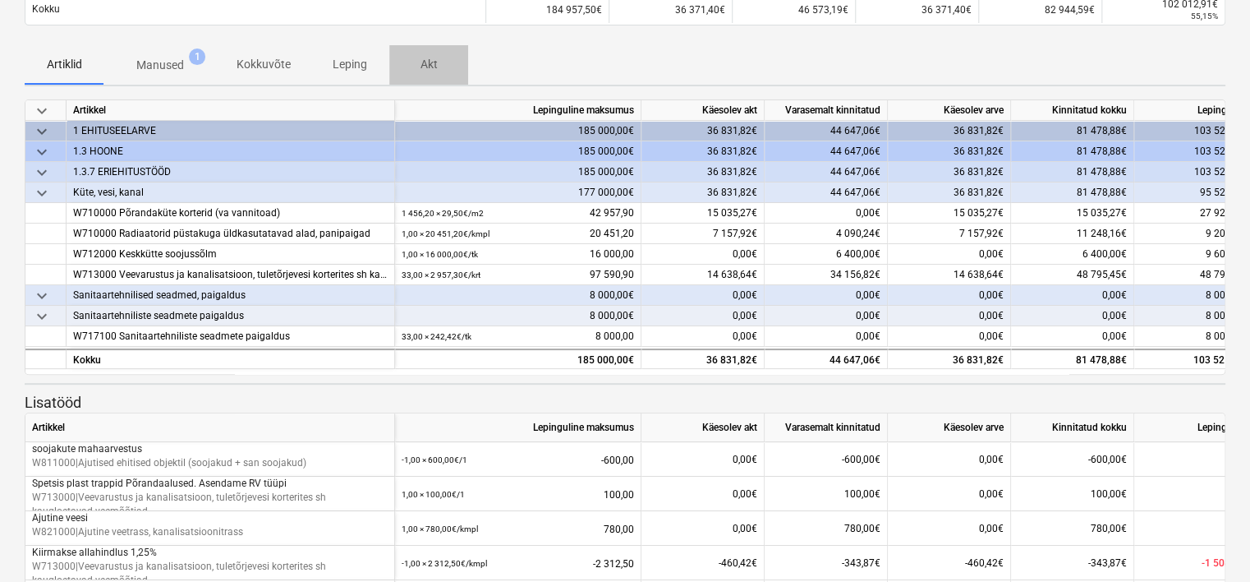
click at [427, 66] on p "Akt" at bounding box center [428, 64] width 39 height 17
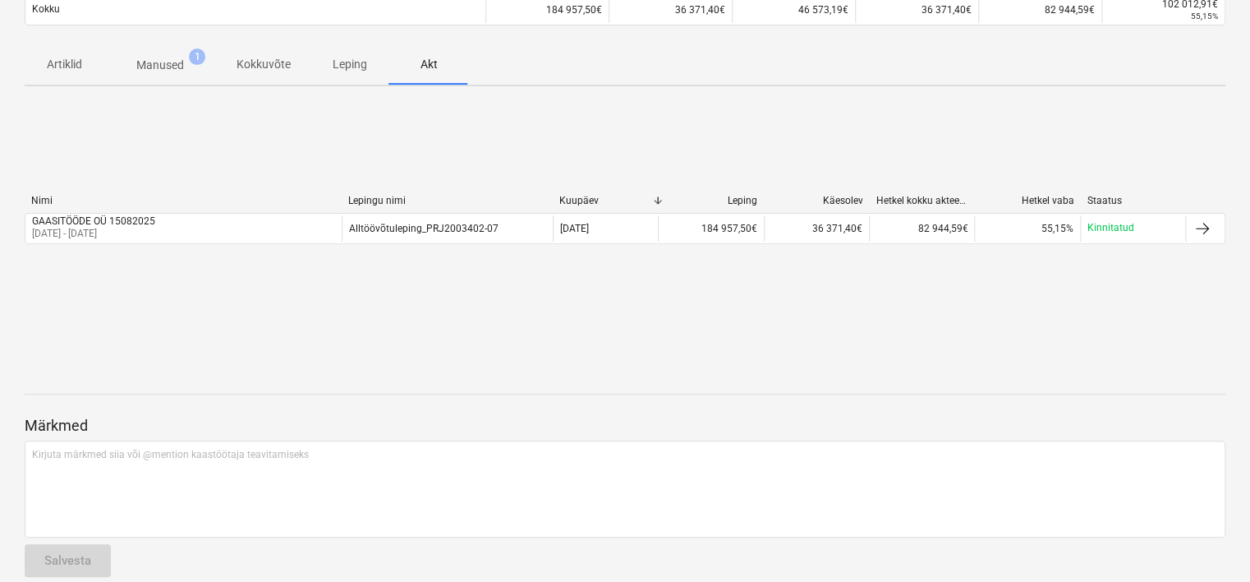
click at [335, 58] on p "Leping" at bounding box center [349, 64] width 39 height 17
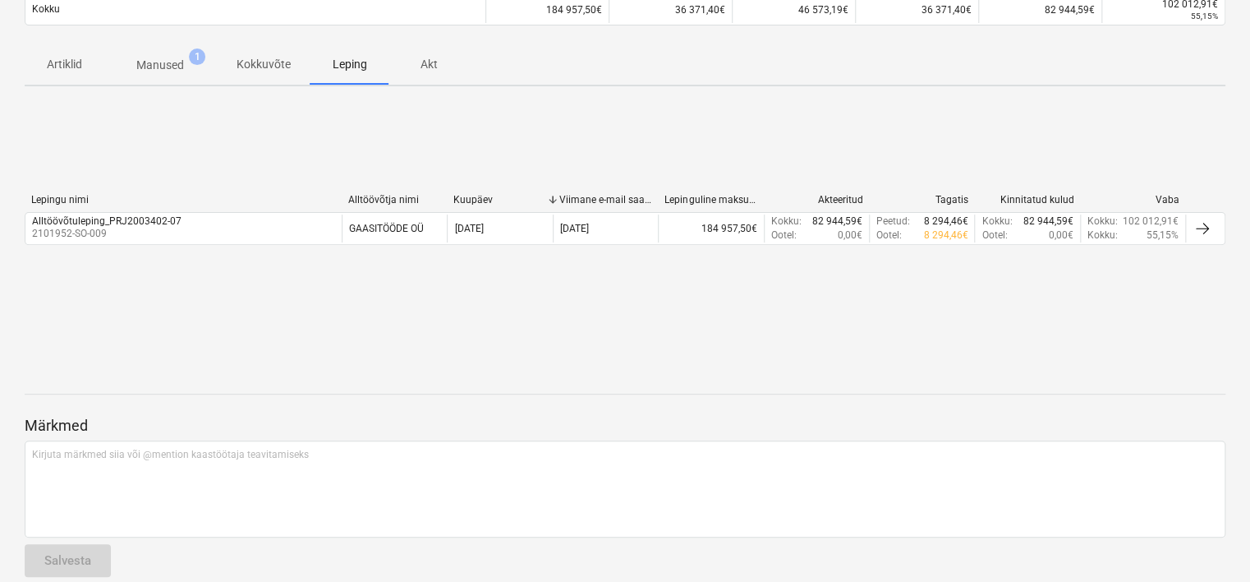
click at [267, 63] on p "Kokkuvõte" at bounding box center [264, 64] width 54 height 17
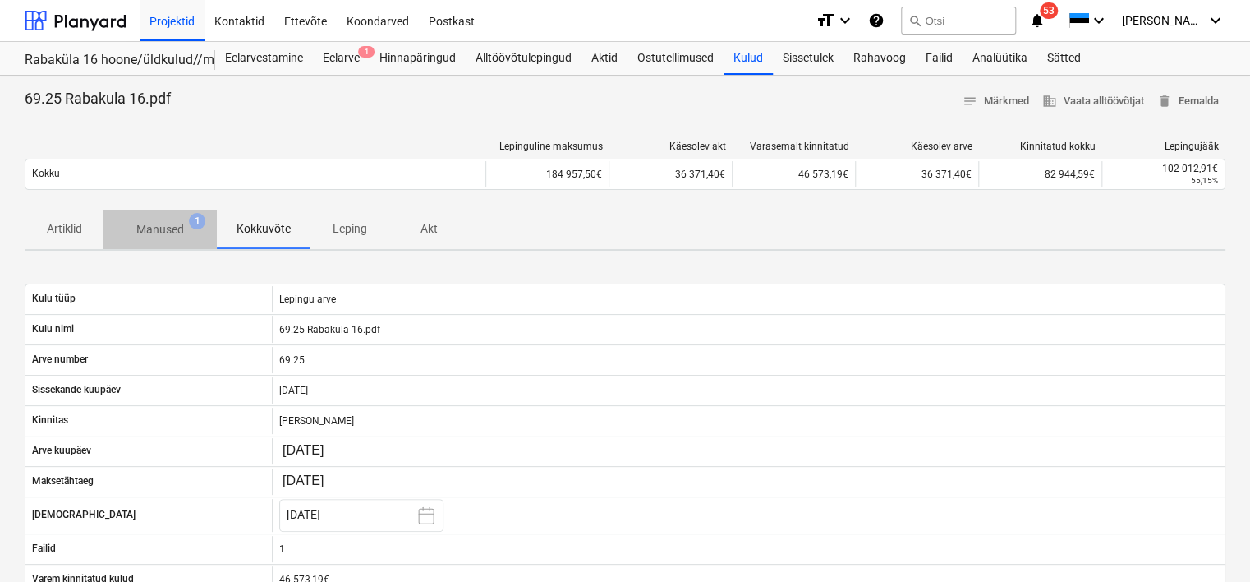
click at [175, 237] on p "Manused" at bounding box center [160, 229] width 48 height 17
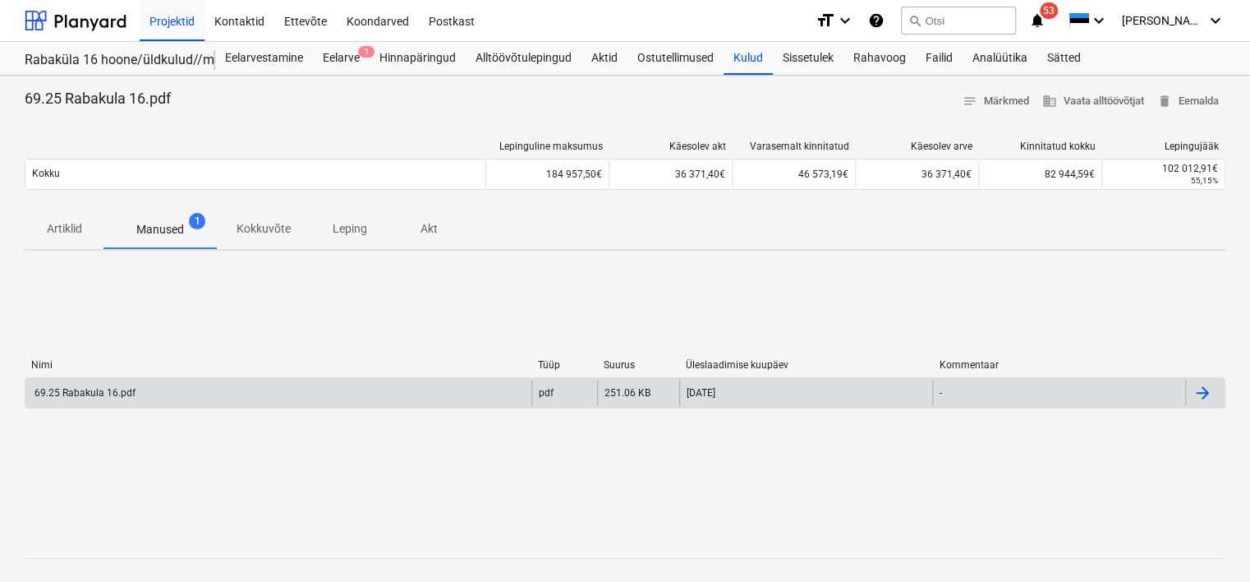
click at [95, 388] on div "69.25 Rabakula 16.pdf" at bounding box center [83, 392] width 103 height 11
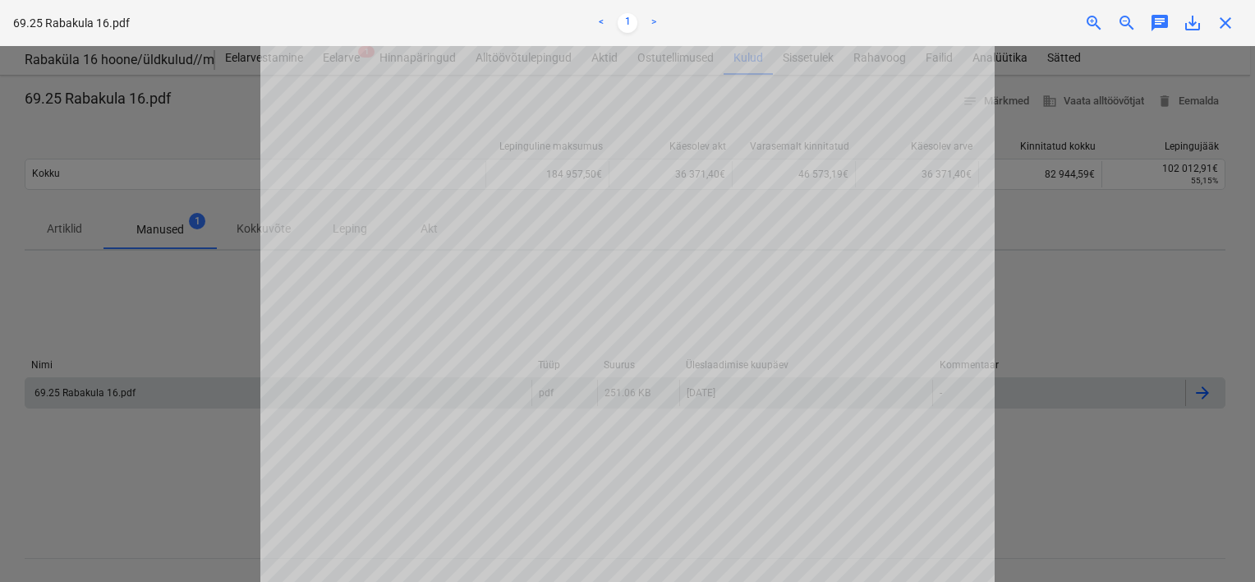
click at [153, 340] on div at bounding box center [627, 314] width 1255 height 536
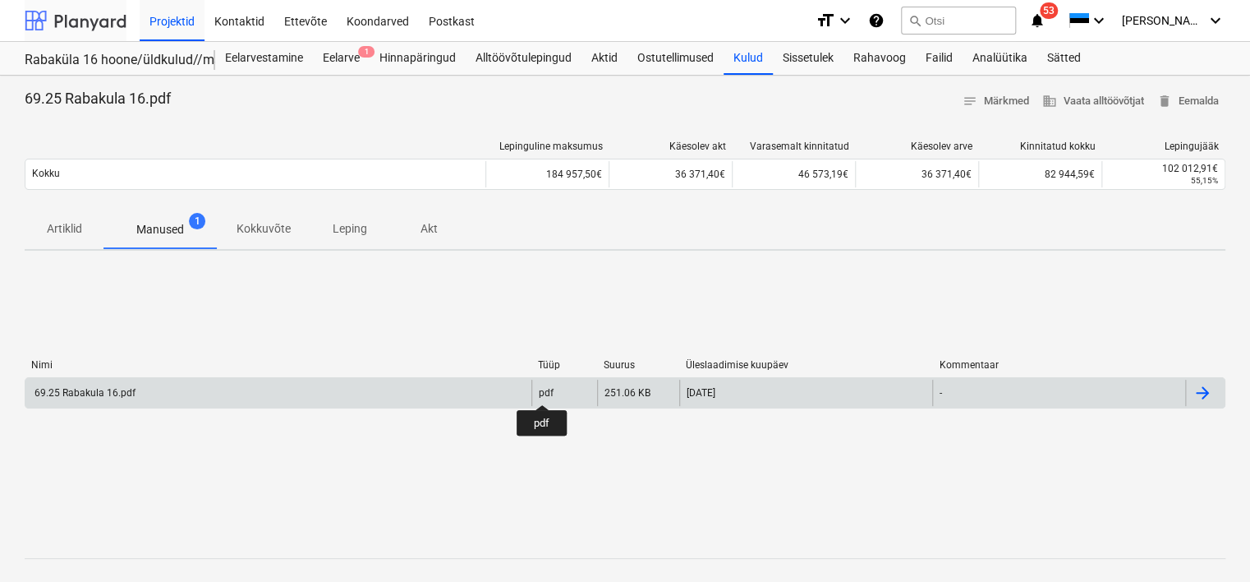
click at [95, 28] on div at bounding box center [76, 20] width 102 height 41
